Goal: Task Accomplishment & Management: Manage account settings

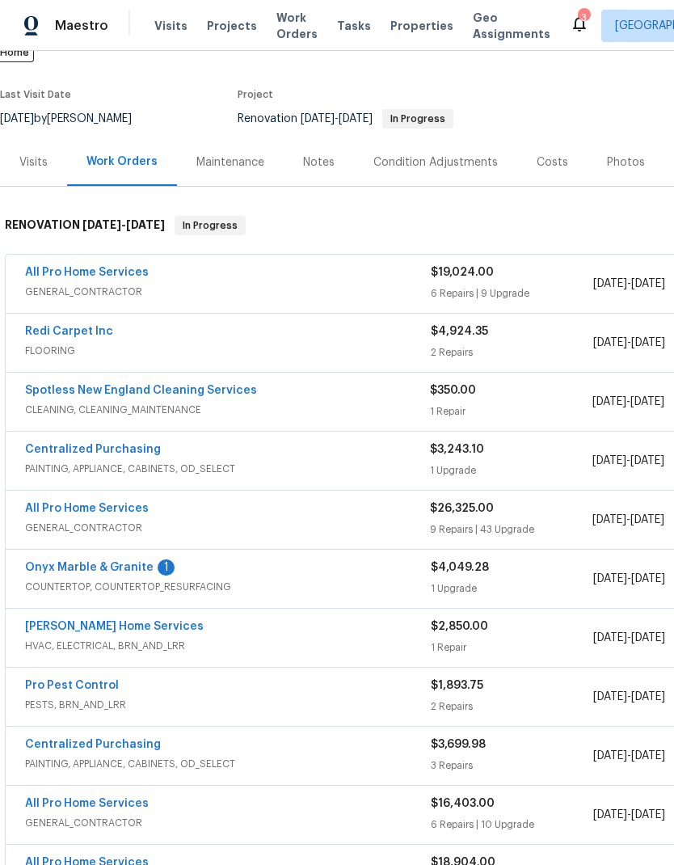
scroll to position [125, 0]
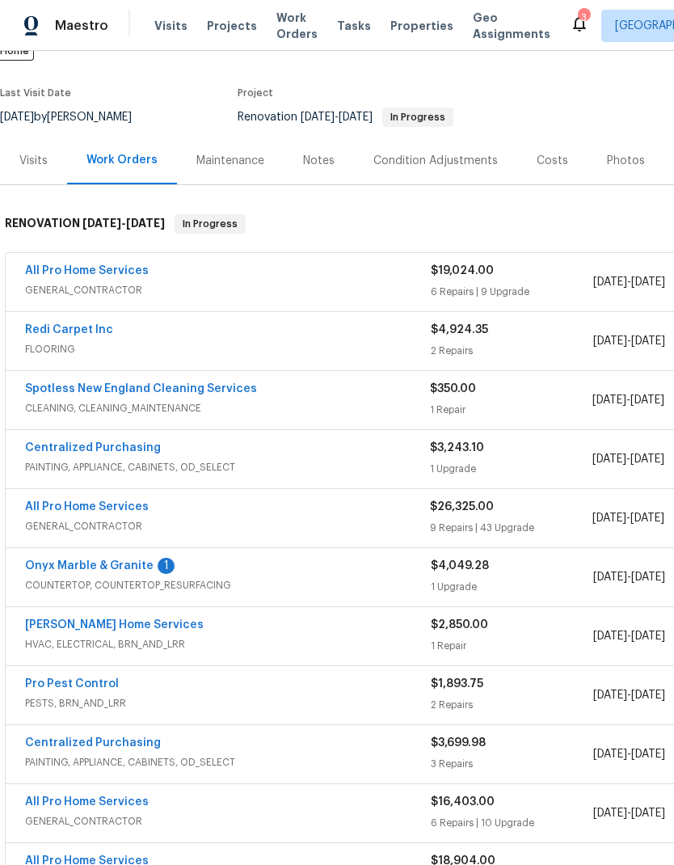
click at [126, 265] on link "All Pro Home Services" at bounding box center [87, 270] width 124 height 11
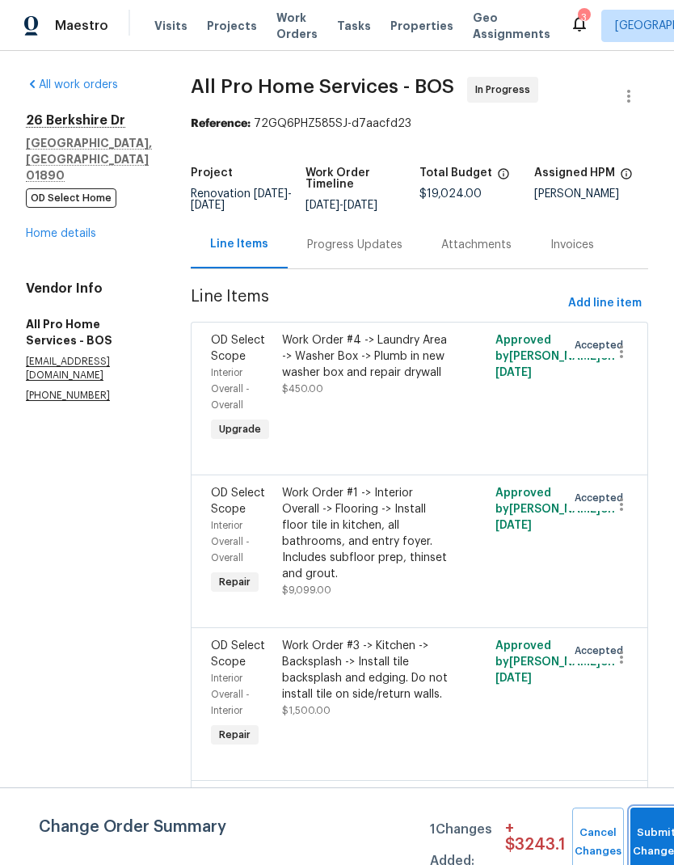
click at [654, 840] on span "Submit Changes" at bounding box center [657, 842] width 36 height 37
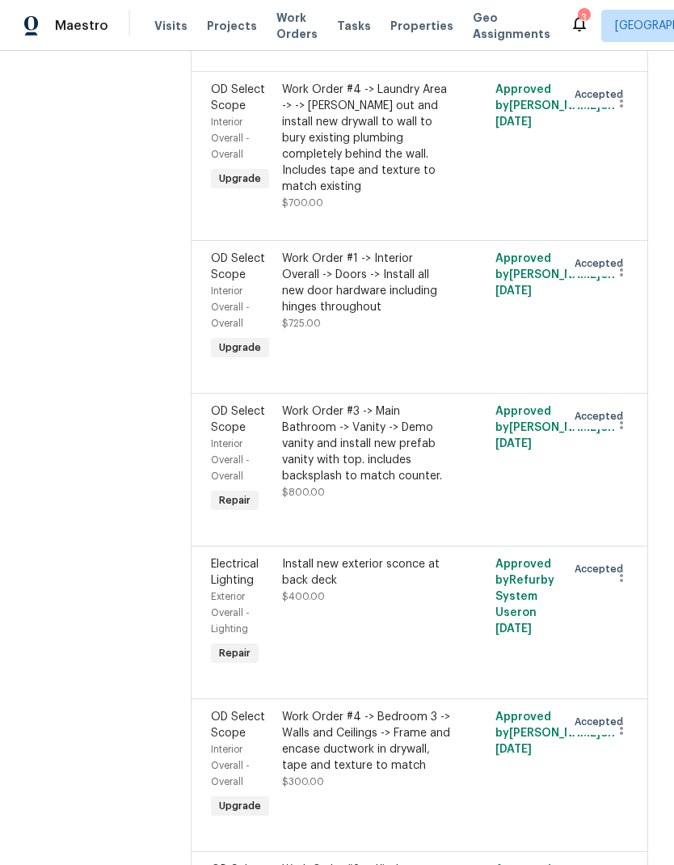
scroll to position [1667, 0]
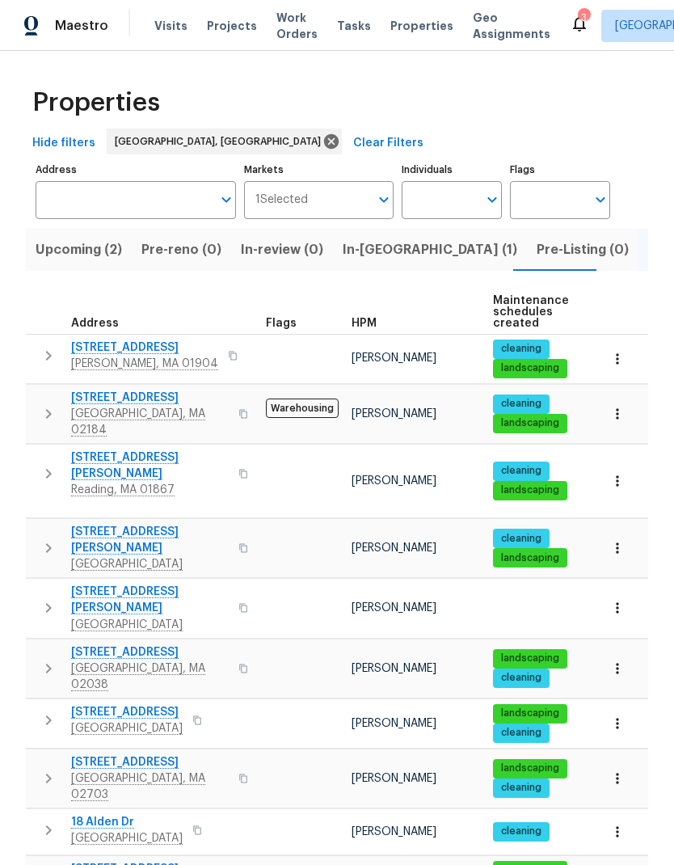
click at [82, 267] on button "Upcoming (2)" at bounding box center [79, 250] width 106 height 42
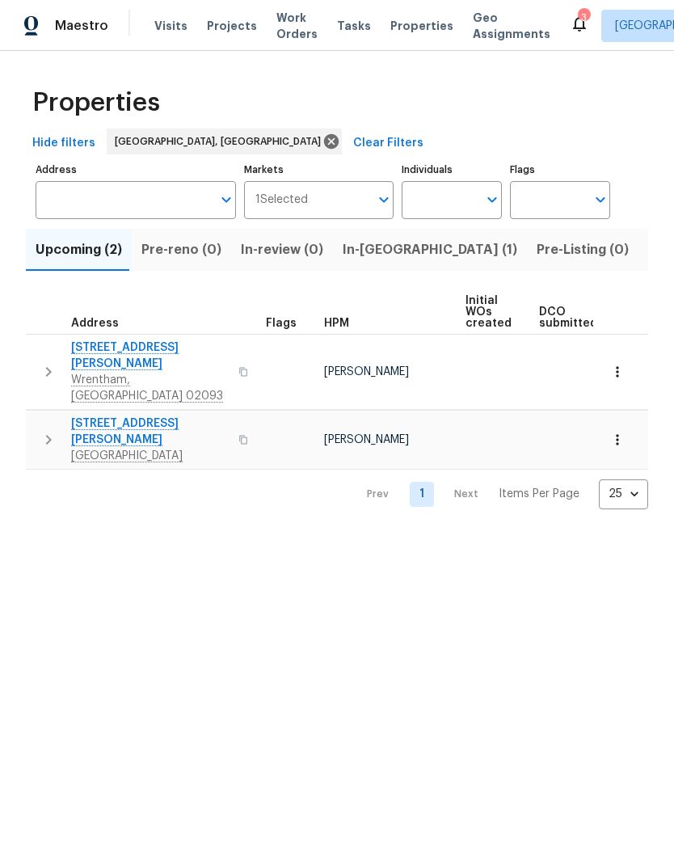
click at [116, 416] on span "77 Porter St" at bounding box center [150, 432] width 158 height 32
click at [122, 356] on span "155 Clark Rd" at bounding box center [150, 356] width 158 height 32
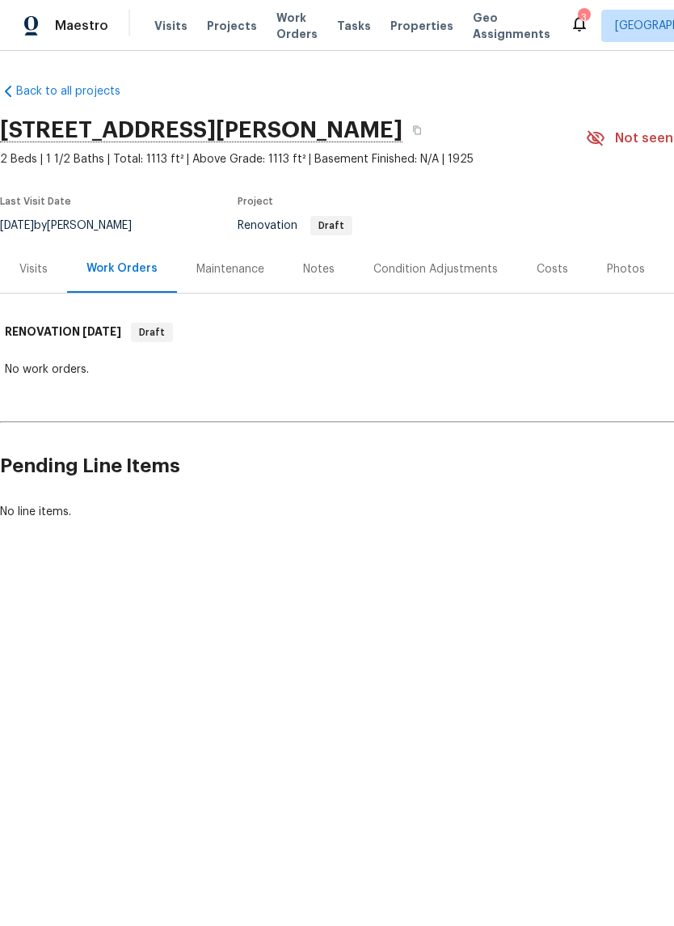
click at [432, 273] on div "Condition Adjustments" at bounding box center [436, 269] width 125 height 16
click at [445, 277] on div "Condition Adjustments" at bounding box center [435, 269] width 163 height 48
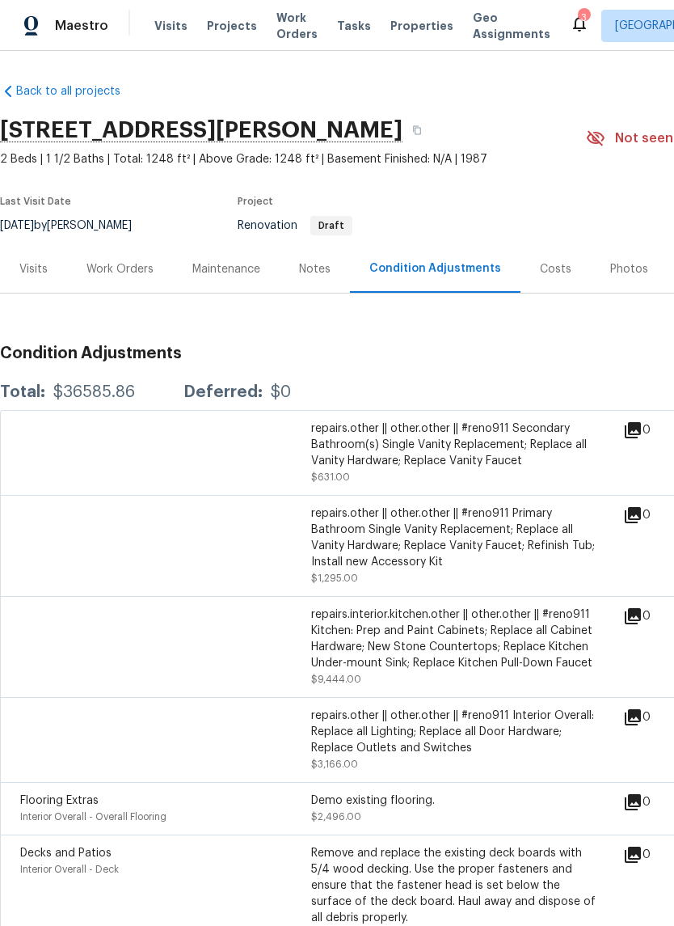
click at [407, 29] on span "Properties" at bounding box center [422, 26] width 63 height 16
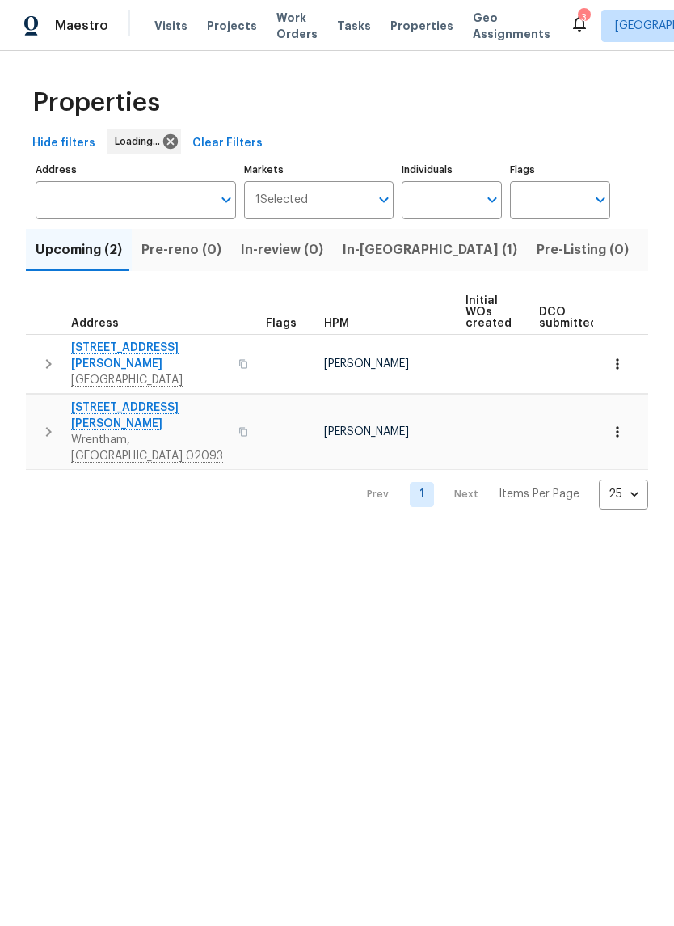
click at [648, 247] on span "Listed (13)" at bounding box center [681, 250] width 66 height 23
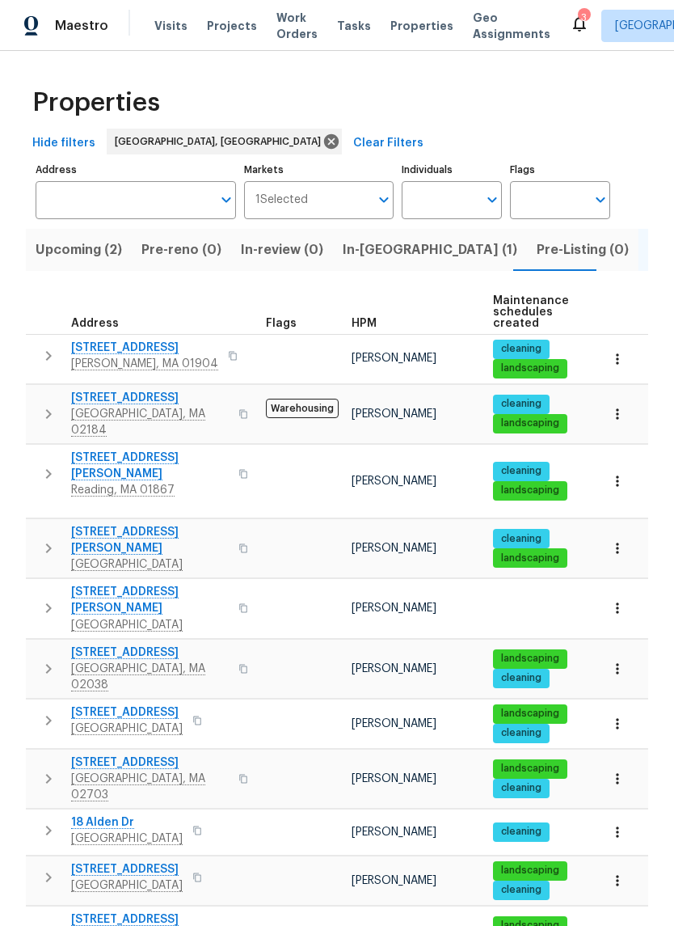
click at [141, 720] on span "[GEOGRAPHIC_DATA]" at bounding box center [127, 728] width 112 height 16
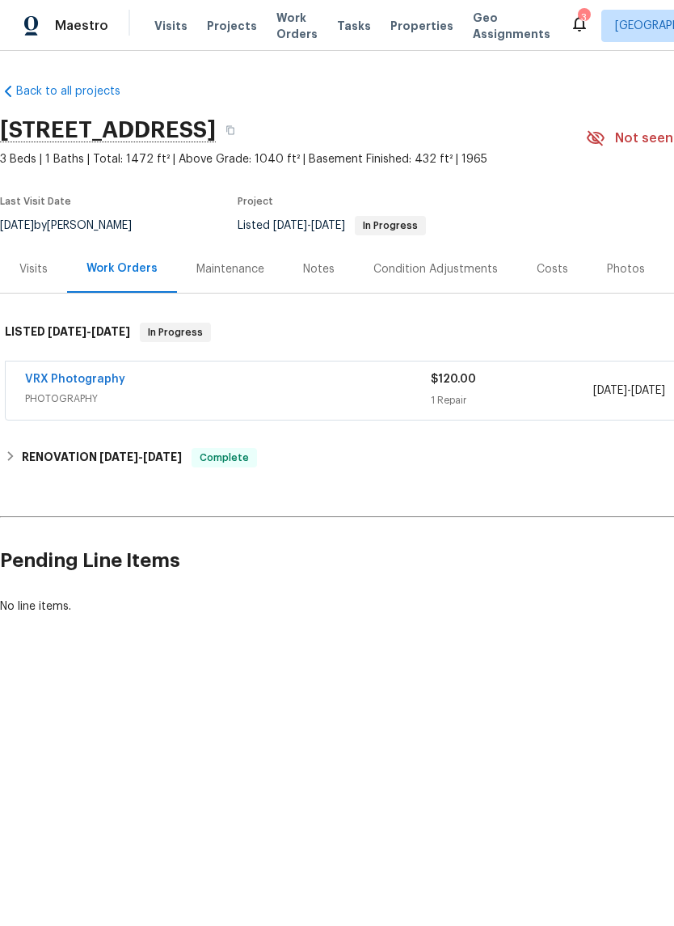
click at [311, 275] on div "Notes" at bounding box center [319, 269] width 32 height 16
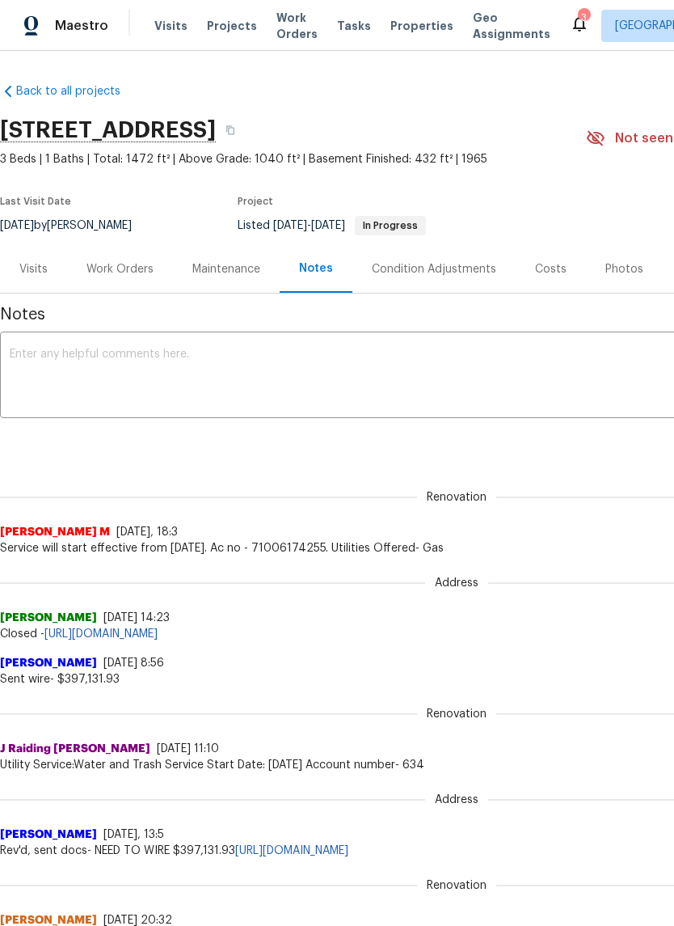
click at [234, 270] on div "Maintenance" at bounding box center [226, 269] width 68 height 16
